Goal: Task Accomplishment & Management: Manage account settings

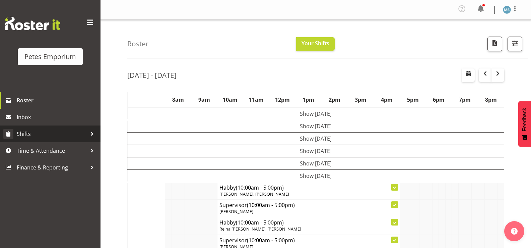
click at [27, 134] on span "Shifts" at bounding box center [52, 134] width 70 height 10
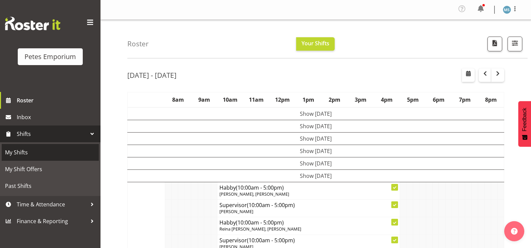
click at [20, 154] on span "My Shifts" at bounding box center [50, 152] width 90 height 10
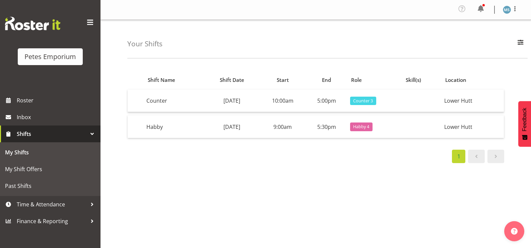
click at [482, 5] on span at bounding box center [480, 8] width 11 height 11
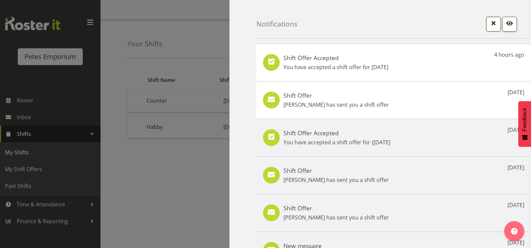
click at [493, 28] on span "button" at bounding box center [494, 25] width 2 height 8
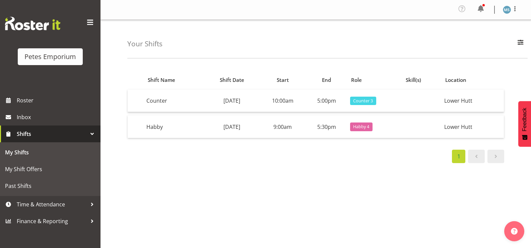
click at [504, 12] on figure at bounding box center [507, 10] width 8 height 8
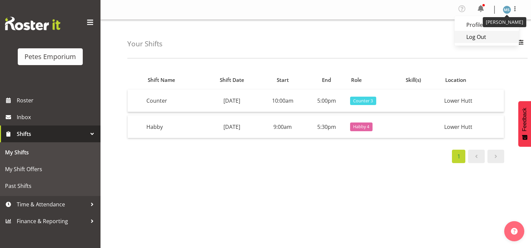
click at [476, 35] on link "Log Out" at bounding box center [487, 37] width 64 height 12
